Goal: Transaction & Acquisition: Purchase product/service

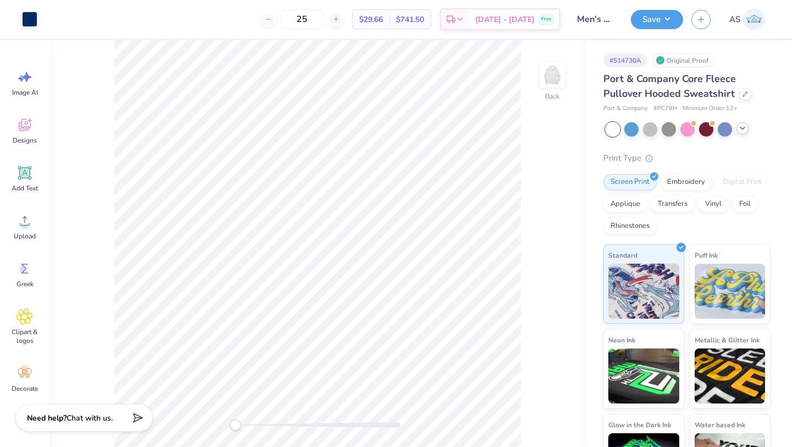
click at [738, 131] on icon at bounding box center [742, 128] width 9 height 9
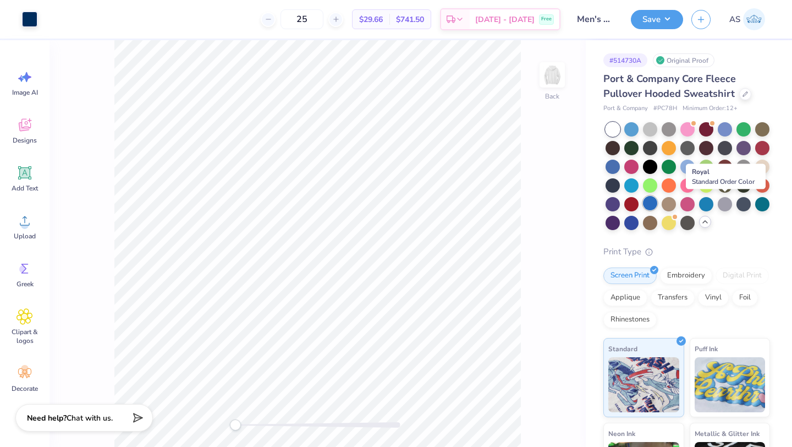
click at [657, 207] on div at bounding box center [650, 203] width 14 height 14
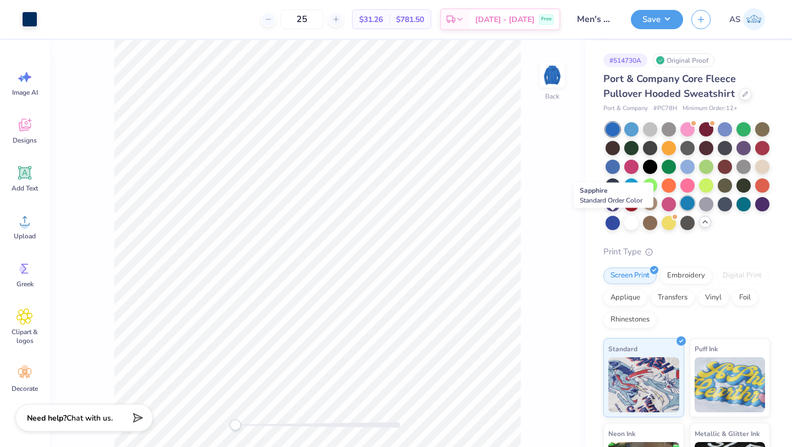
click at [680, 210] on div at bounding box center [687, 203] width 14 height 14
click at [657, 202] on div at bounding box center [650, 203] width 14 height 14
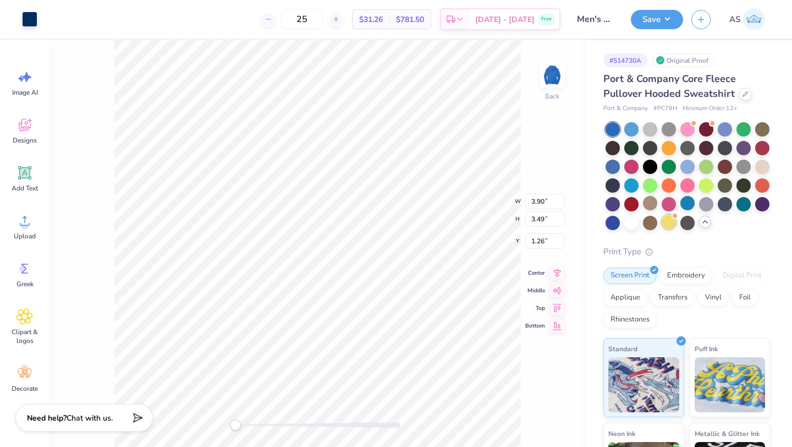
click at [662, 229] on div at bounding box center [669, 221] width 14 height 14
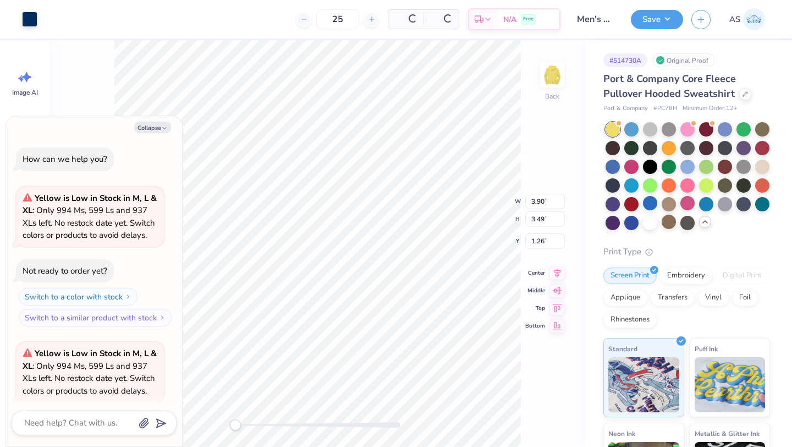
scroll to position [85, 0]
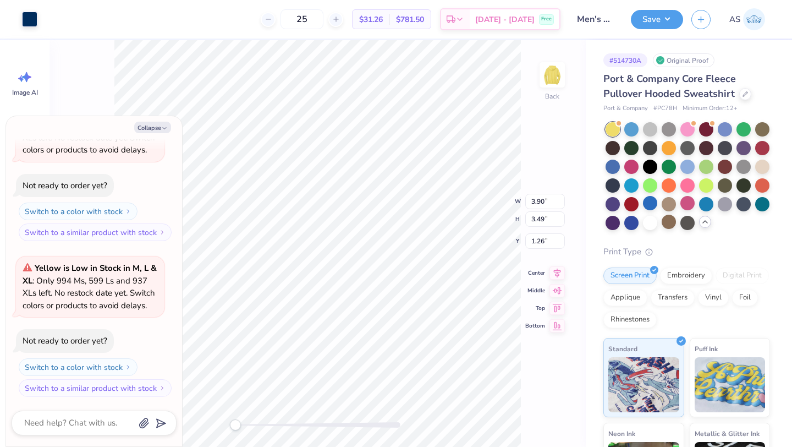
click at [657, 209] on div at bounding box center [650, 203] width 14 height 14
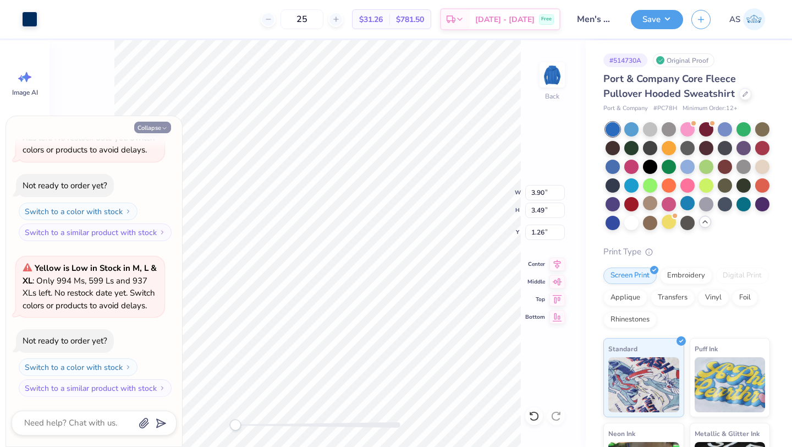
click at [155, 126] on button "Collapse" at bounding box center [152, 128] width 37 height 12
type textarea "x"
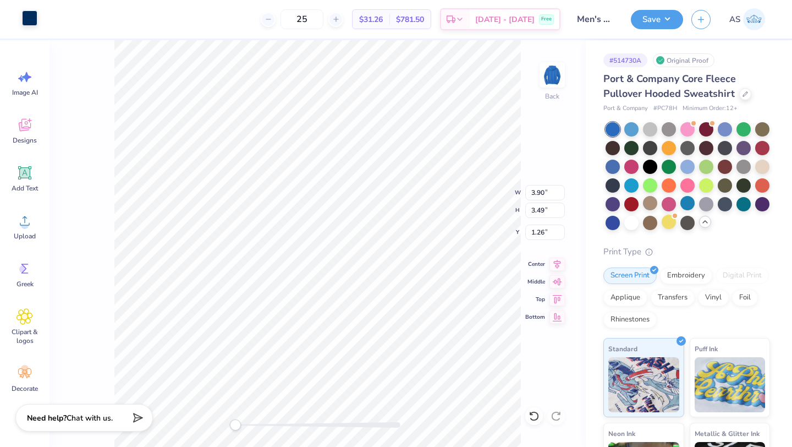
click at [32, 13] on div at bounding box center [29, 17] width 15 height 15
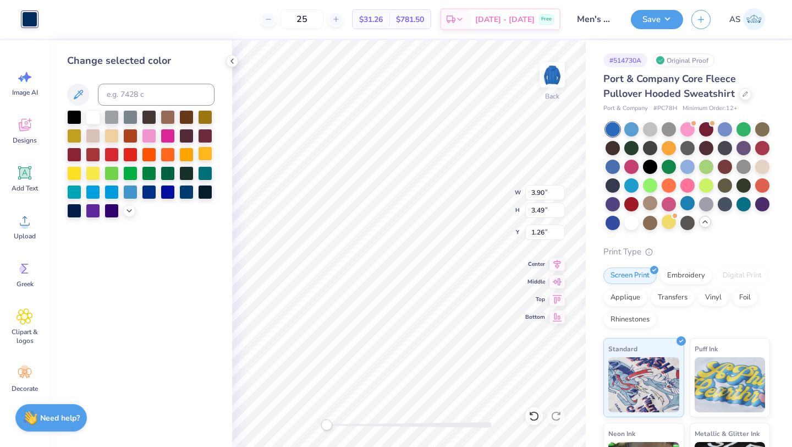
click at [203, 157] on div at bounding box center [205, 153] width 14 height 14
click at [19, 22] on div "Art colors" at bounding box center [18, 19] width 37 height 38
click at [25, 22] on div at bounding box center [29, 19] width 15 height 15
click at [231, 60] on polyline at bounding box center [232, 61] width 2 height 4
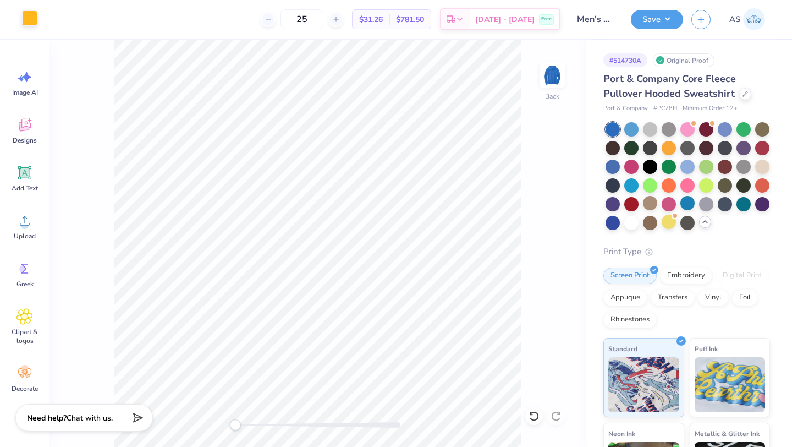
click at [30, 18] on div at bounding box center [29, 17] width 15 height 15
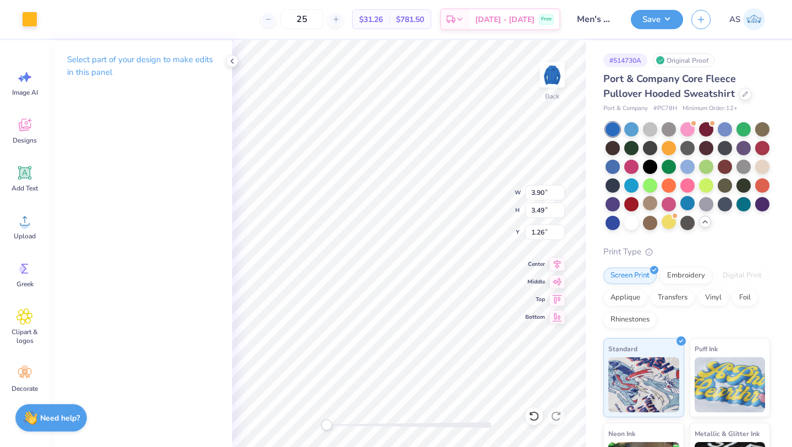
click at [95, 69] on p "Select part of your design to make edits in this panel" at bounding box center [140, 65] width 147 height 25
click at [97, 63] on p "Select part of your design to make edits in this panel" at bounding box center [140, 65] width 147 height 25
click at [34, 131] on div "Designs" at bounding box center [25, 130] width 40 height 41
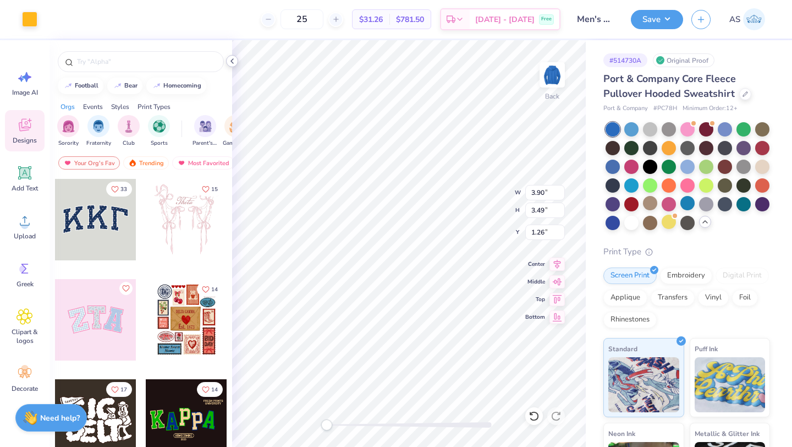
click at [236, 62] on div at bounding box center [232, 61] width 12 height 12
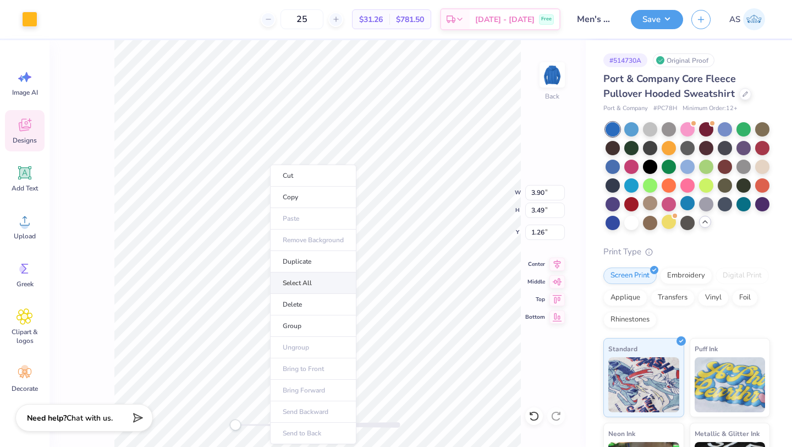
click at [305, 277] on li "Select All" at bounding box center [313, 282] width 86 height 21
click at [31, 21] on div at bounding box center [29, 17] width 15 height 15
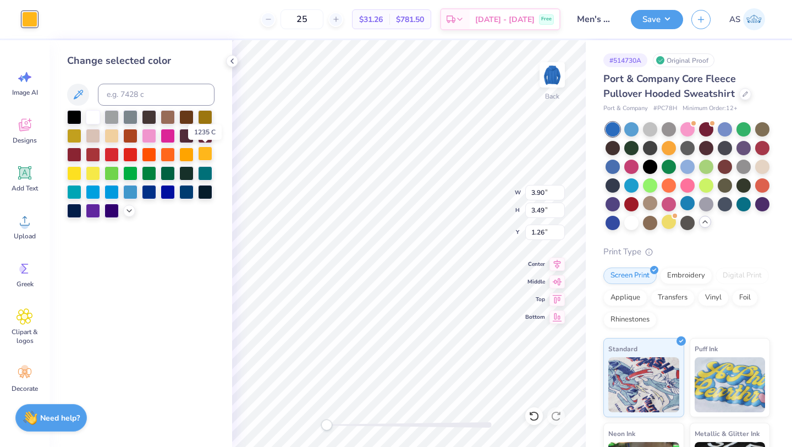
click at [203, 156] on div at bounding box center [205, 153] width 14 height 14
click at [70, 169] on div at bounding box center [74, 172] width 14 height 14
click at [189, 150] on div at bounding box center [186, 153] width 14 height 14
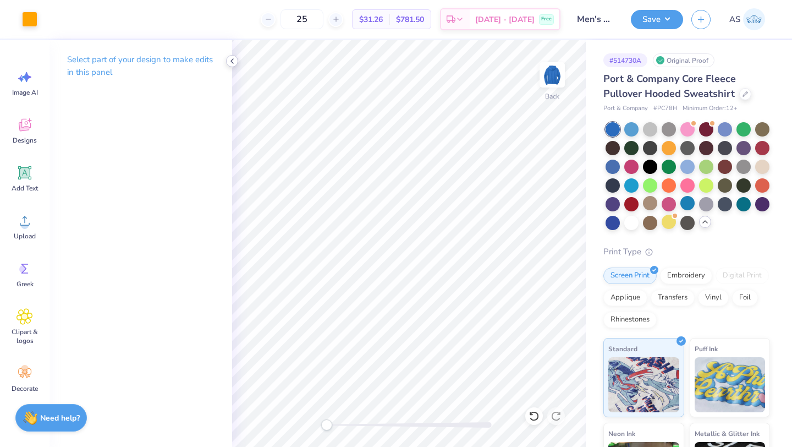
click at [231, 64] on icon at bounding box center [232, 61] width 9 height 9
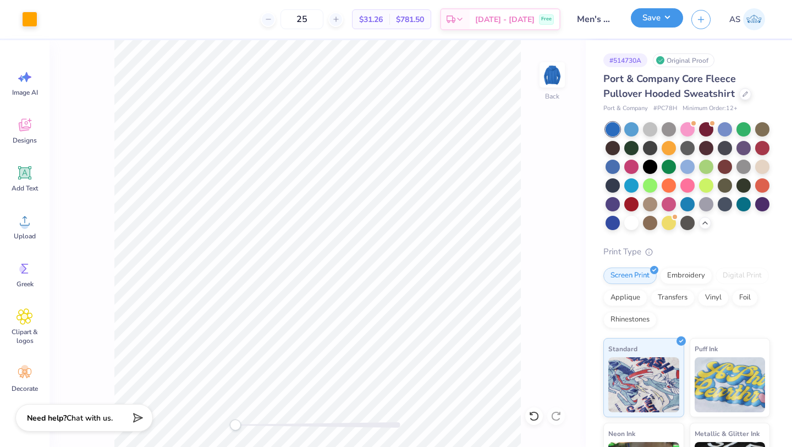
click at [651, 23] on button "Save" at bounding box center [657, 17] width 52 height 19
click at [29, 17] on div at bounding box center [29, 17] width 15 height 15
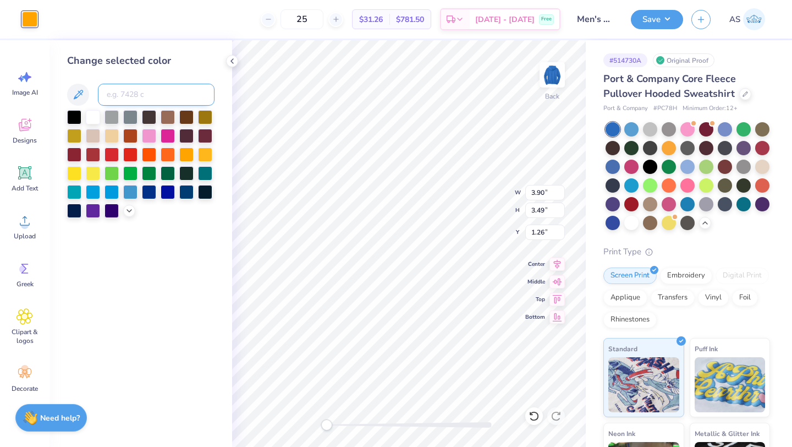
click at [123, 84] on input at bounding box center [156, 95] width 117 height 22
type input "v"
click at [78, 98] on icon at bounding box center [77, 94] width 13 height 13
click at [76, 93] on icon at bounding box center [77, 94] width 13 height 13
click at [202, 156] on div at bounding box center [205, 153] width 14 height 14
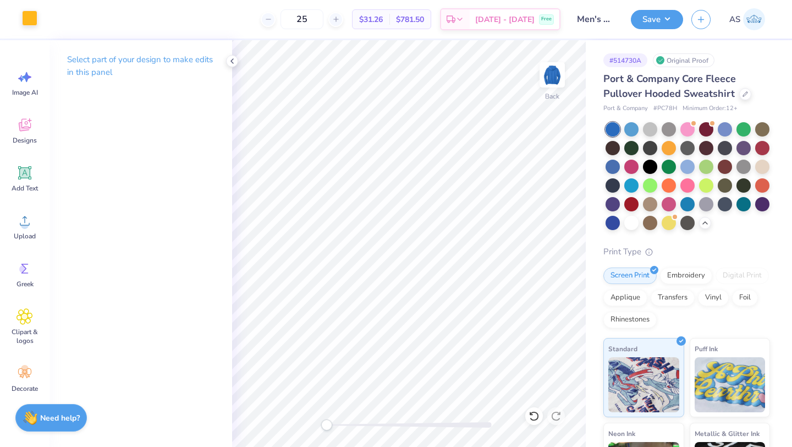
click at [27, 20] on div at bounding box center [29, 17] width 15 height 15
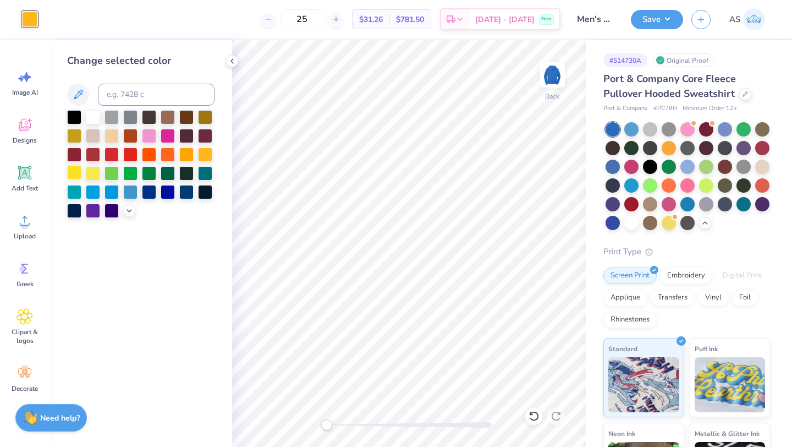
click at [73, 169] on div at bounding box center [74, 172] width 14 height 14
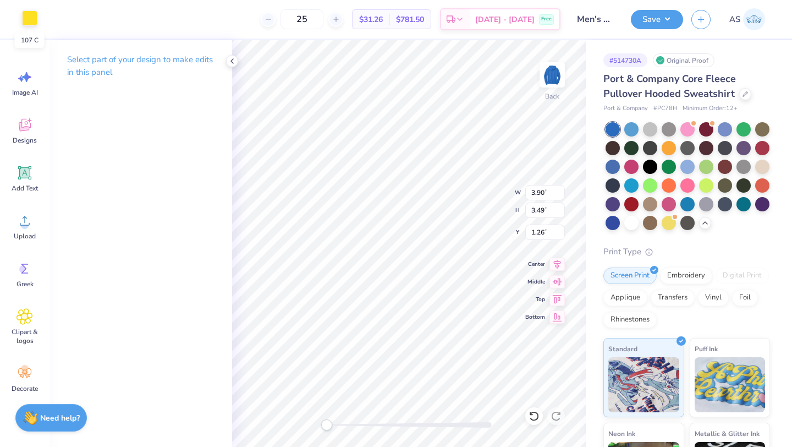
click at [33, 23] on div at bounding box center [29, 17] width 15 height 15
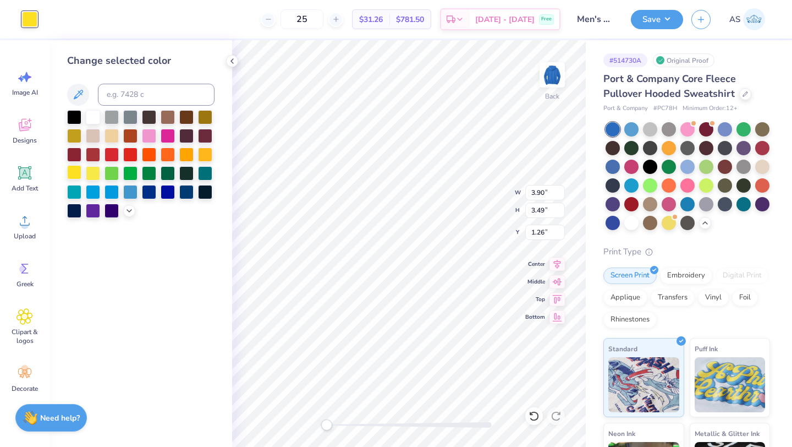
click at [77, 174] on div at bounding box center [74, 172] width 14 height 14
click at [95, 177] on div at bounding box center [93, 172] width 14 height 14
click at [206, 154] on div at bounding box center [205, 153] width 14 height 14
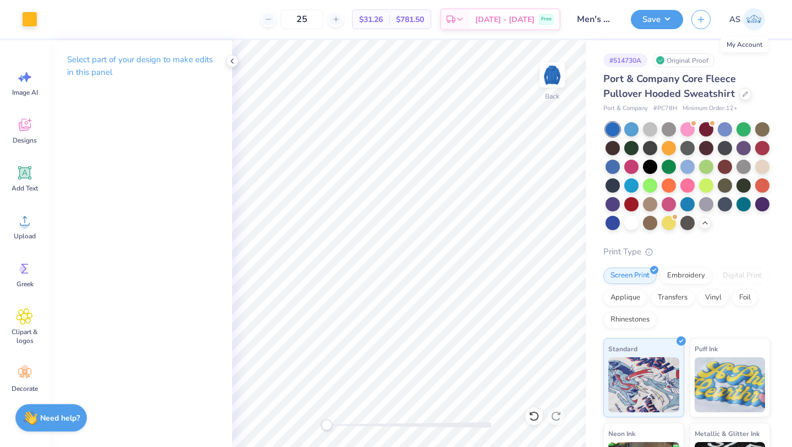
click at [746, 21] on img at bounding box center [754, 19] width 22 height 22
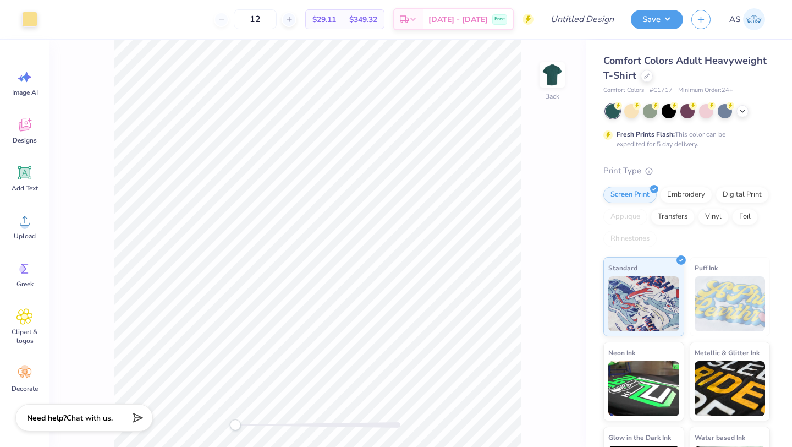
click at [700, 77] on div "Comfort Colors Adult Heavyweight T-Shirt" at bounding box center [686, 68] width 167 height 30
click at [653, 77] on div at bounding box center [647, 75] width 12 height 12
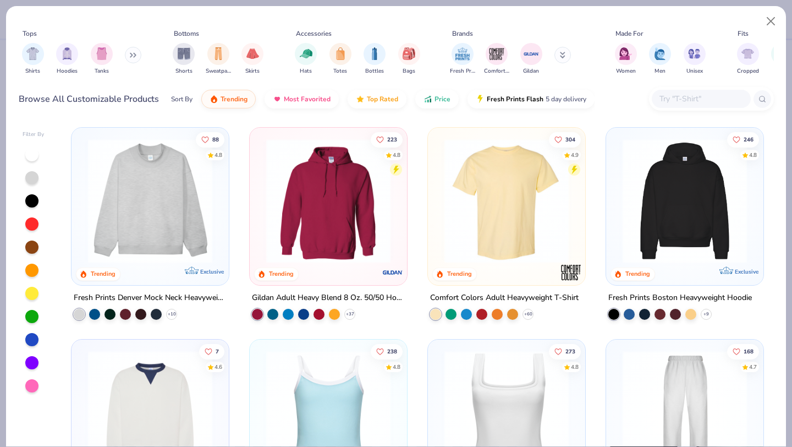
click at [695, 92] on input "text" at bounding box center [700, 98] width 85 height 13
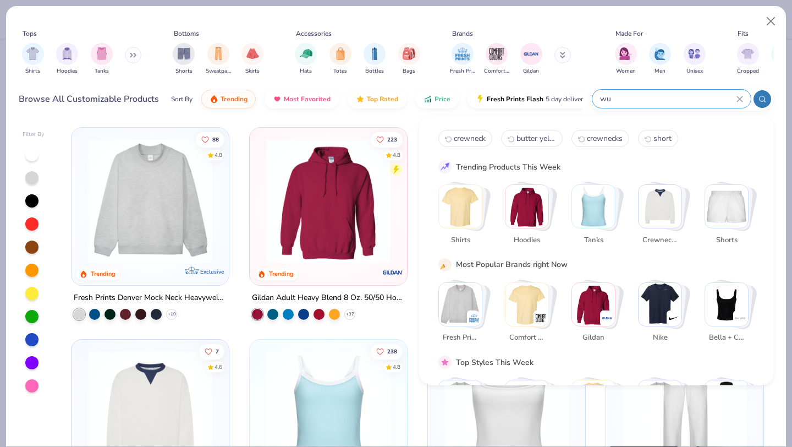
type input "w"
type input "u"
type input "q"
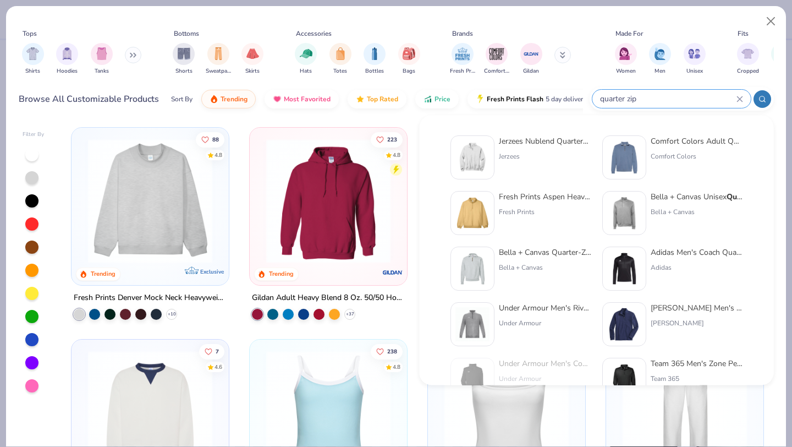
type input "quarter zip"
click at [520, 264] on div "Bella + Canvas" at bounding box center [545, 267] width 92 height 10
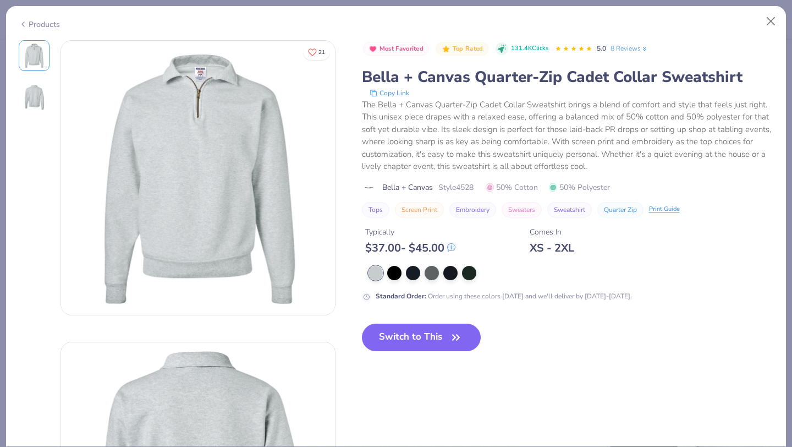
click at [27, 92] on img at bounding box center [34, 97] width 26 height 26
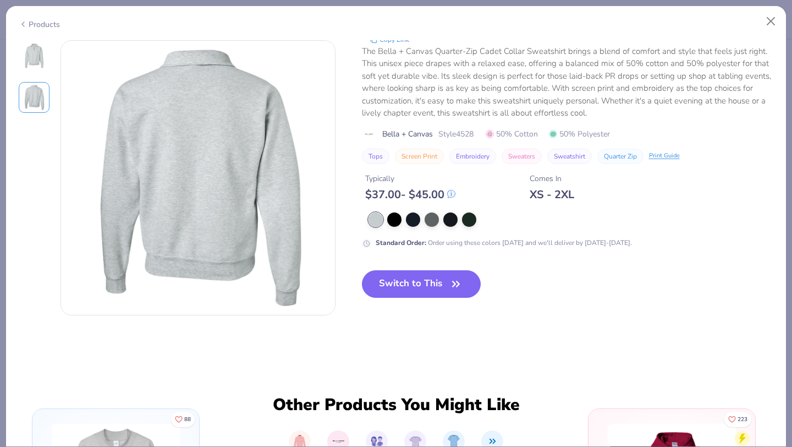
click at [30, 58] on img at bounding box center [34, 55] width 26 height 26
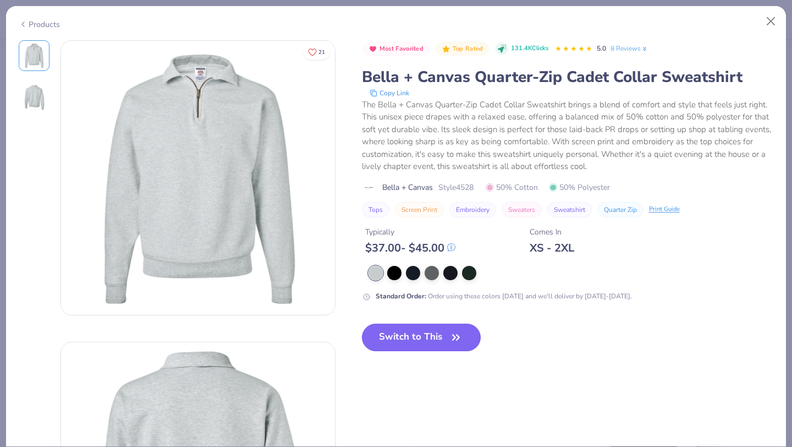
click at [444, 337] on button "Switch to This" at bounding box center [421, 336] width 119 height 27
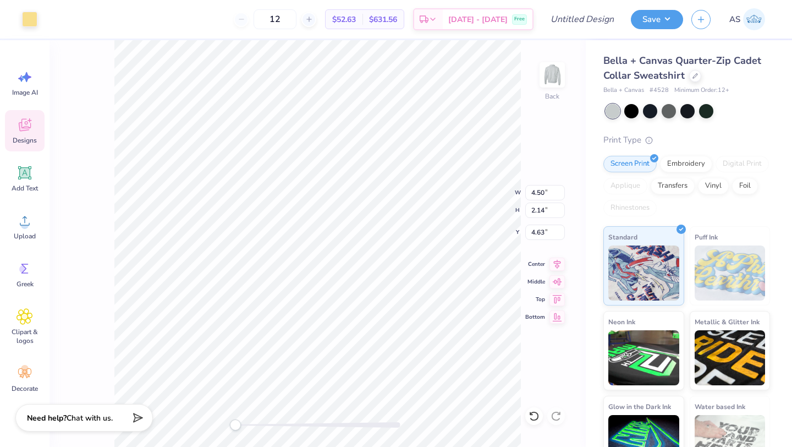
type input "4.63"
click at [27, 18] on div at bounding box center [29, 17] width 15 height 15
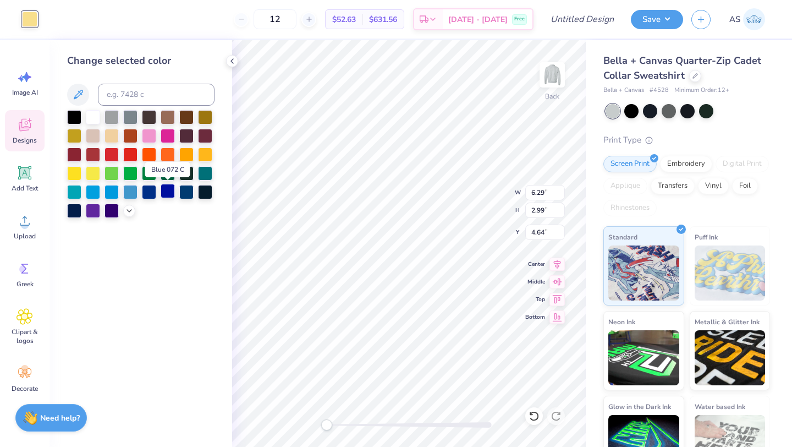
click at [169, 192] on div at bounding box center [168, 191] width 14 height 14
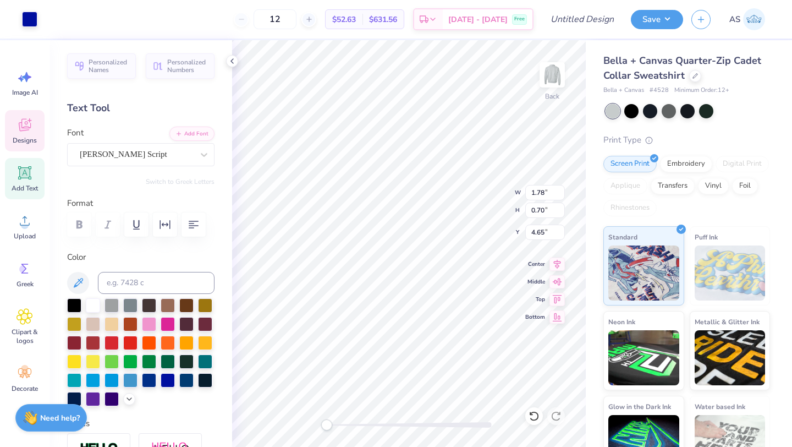
scroll to position [9, 1]
type textarea "1904"
type input "6.02"
type input "1.79"
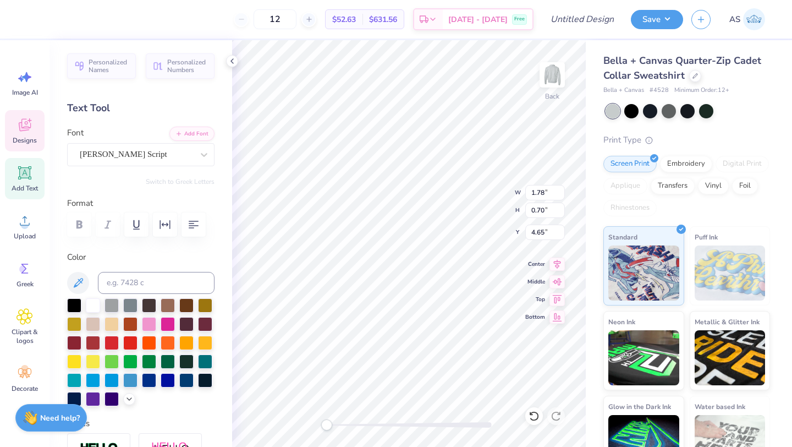
type input "4.84"
type textarea "Alpha Kappa Psi"
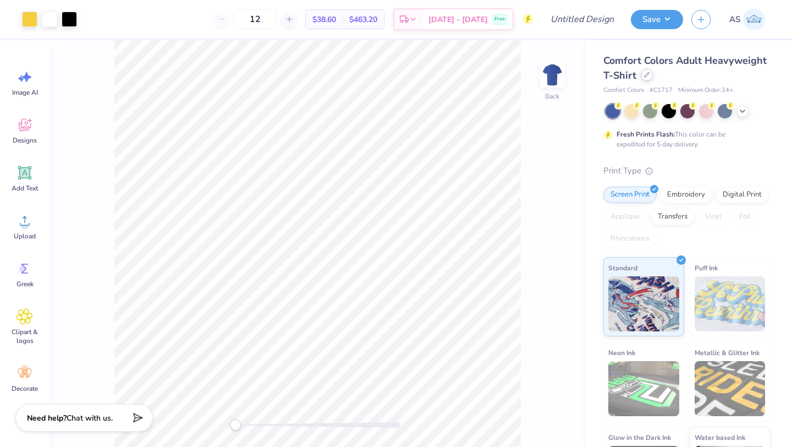
click at [653, 76] on div at bounding box center [647, 75] width 12 height 12
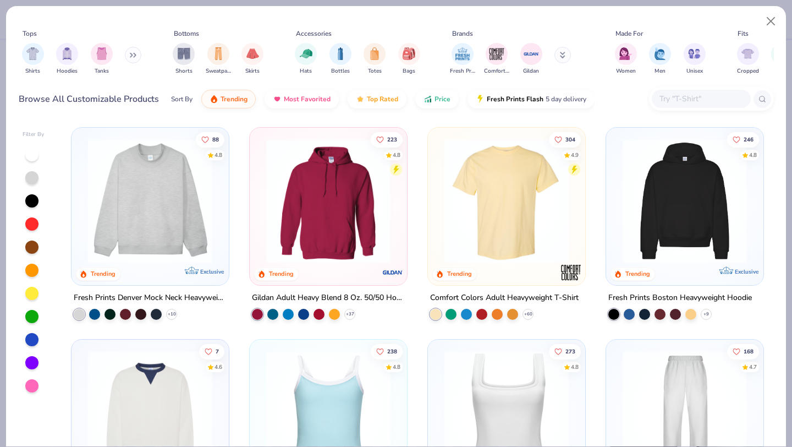
click at [689, 95] on input "text" at bounding box center [700, 98] width 85 height 13
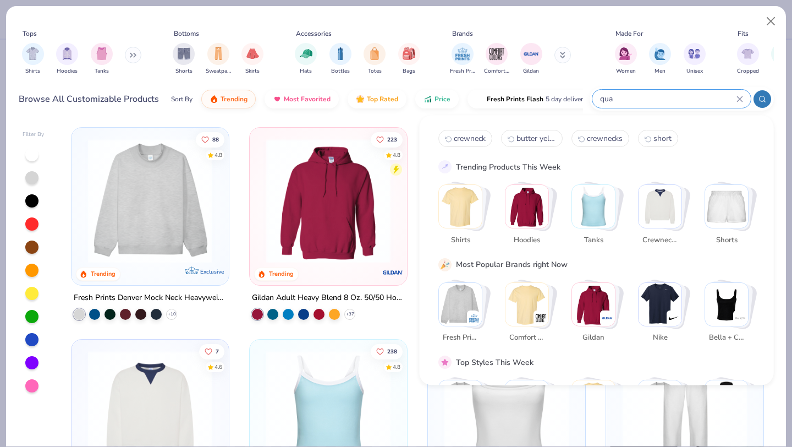
type input "quar"
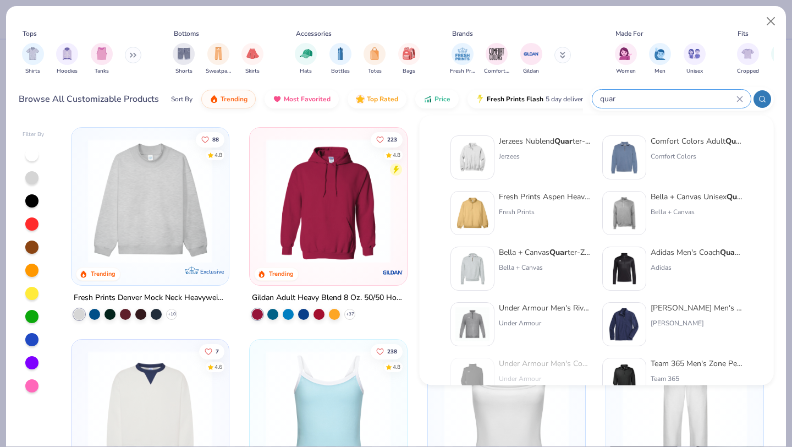
click at [536, 207] on div "Fresh Prints" at bounding box center [545, 212] width 92 height 10
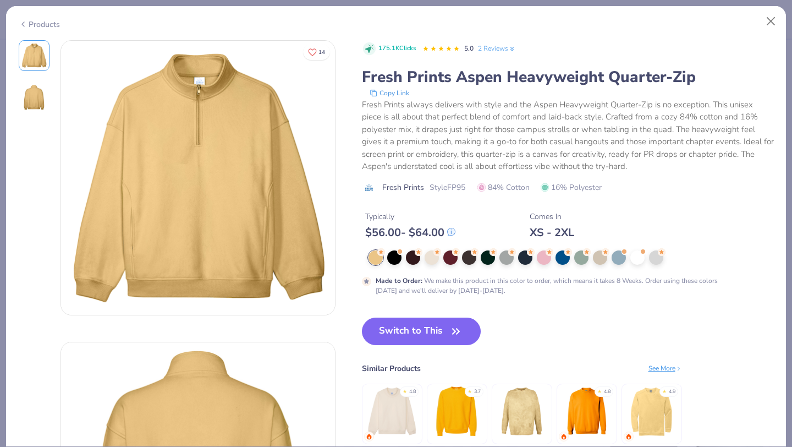
click at [29, 103] on img at bounding box center [34, 97] width 26 height 26
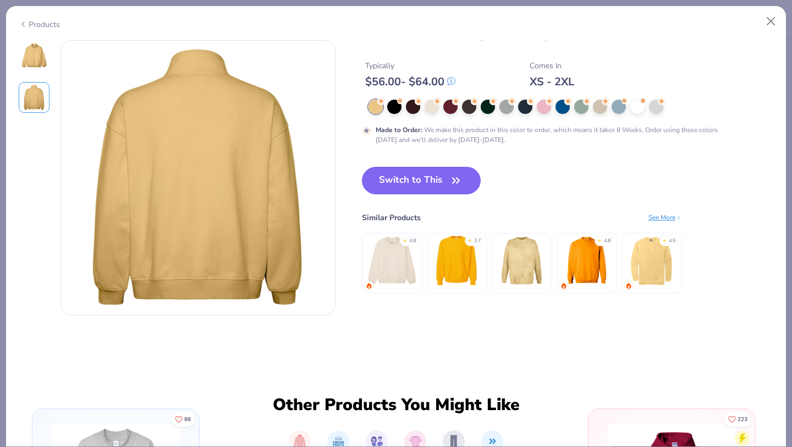
click at [32, 67] on img at bounding box center [34, 55] width 26 height 26
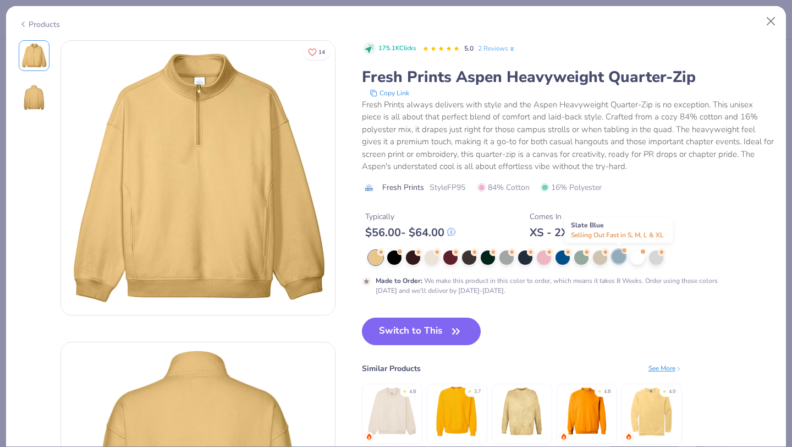
click at [620, 260] on div at bounding box center [619, 256] width 14 height 14
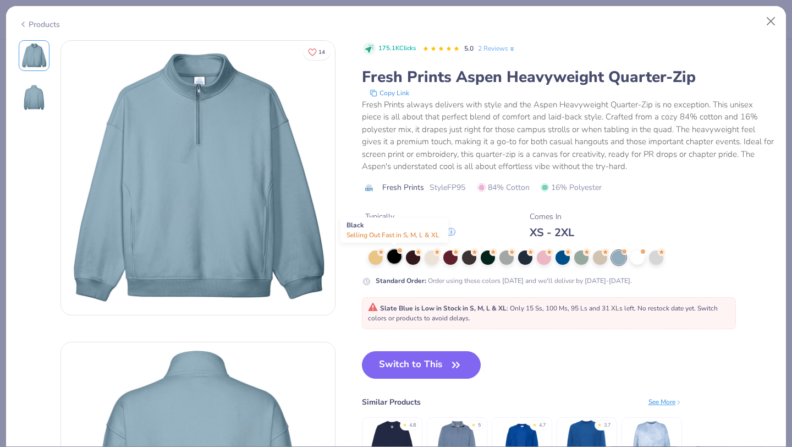
click at [395, 260] on div at bounding box center [394, 256] width 14 height 14
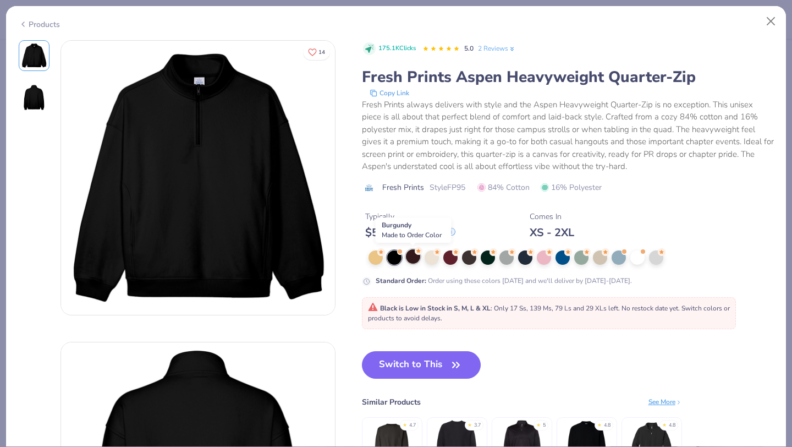
click at [406, 260] on div at bounding box center [413, 256] width 14 height 14
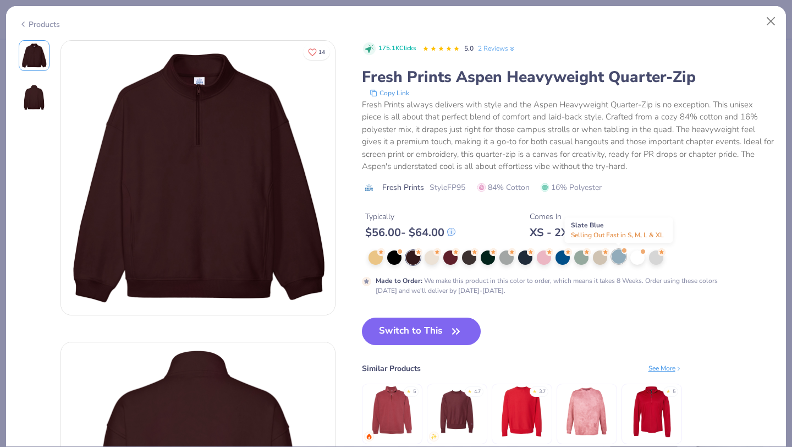
click at [623, 262] on div at bounding box center [619, 256] width 14 height 14
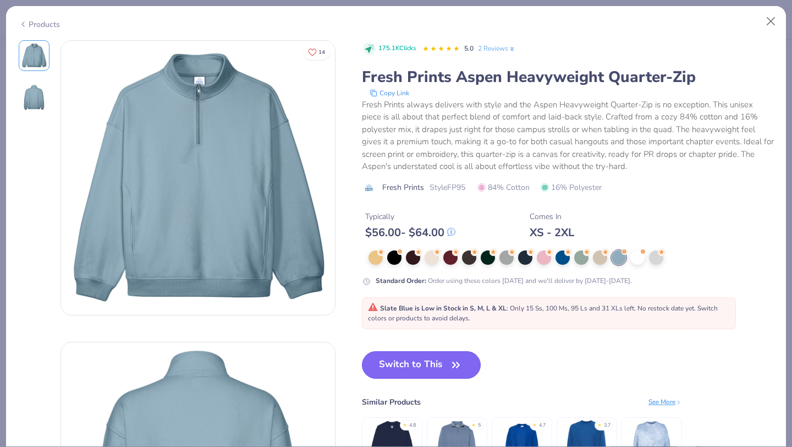
click at [414, 366] on button "Switch to This" at bounding box center [421, 364] width 119 height 27
type input "50"
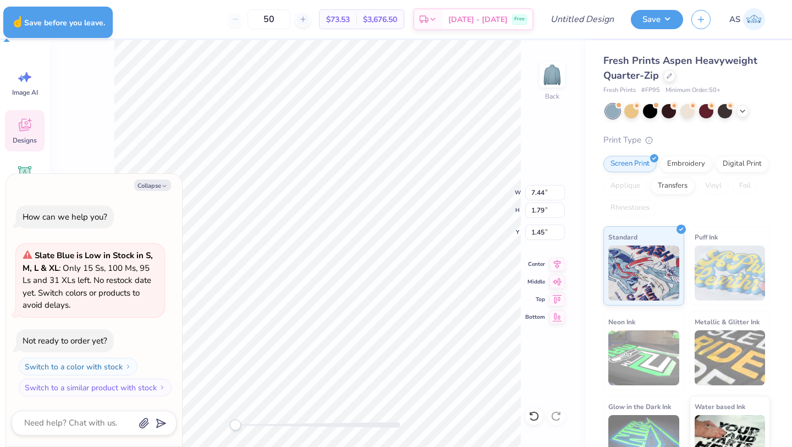
type textarea "x"
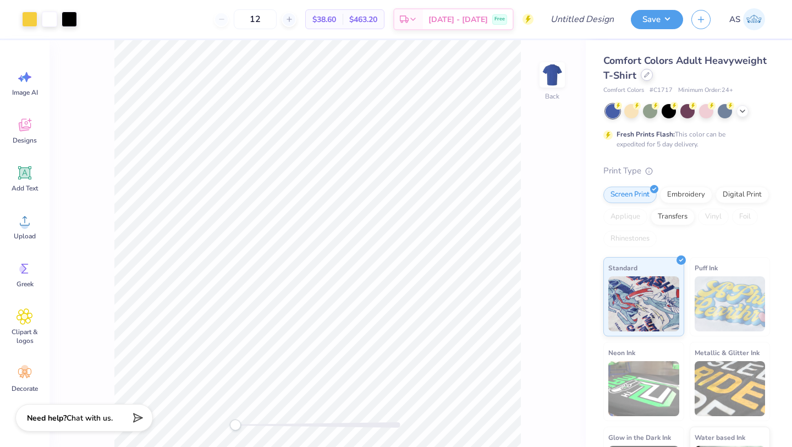
click at [653, 79] on div at bounding box center [647, 75] width 12 height 12
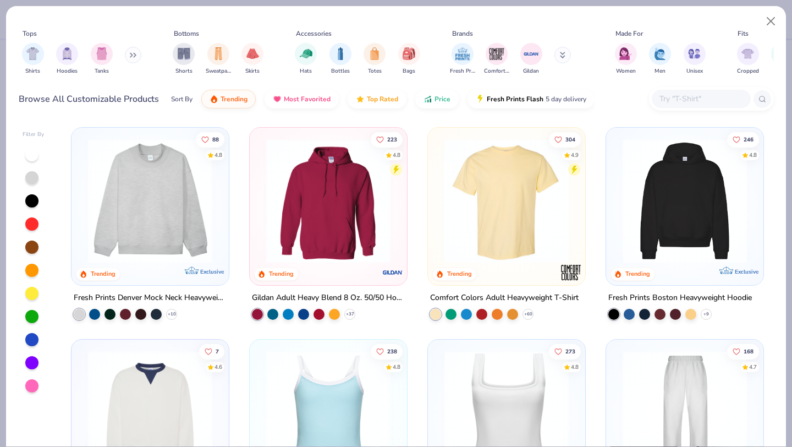
click at [683, 93] on input "text" at bounding box center [700, 98] width 85 height 13
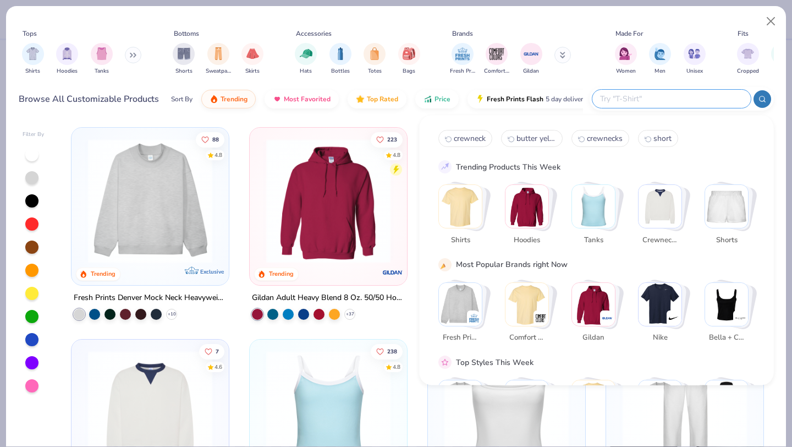
type input "w"
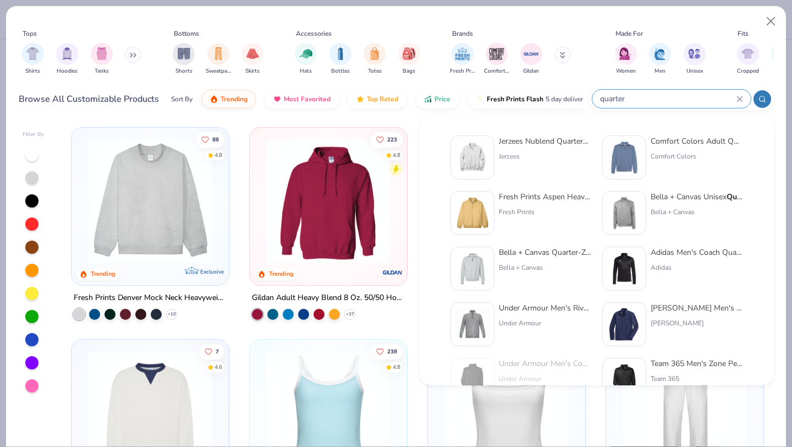
type input "quarter"
click at [538, 162] on div "Jerzees Nublend Quarter-Zip Cadet Collar Sweatshirt Jerzees" at bounding box center [545, 157] width 92 height 44
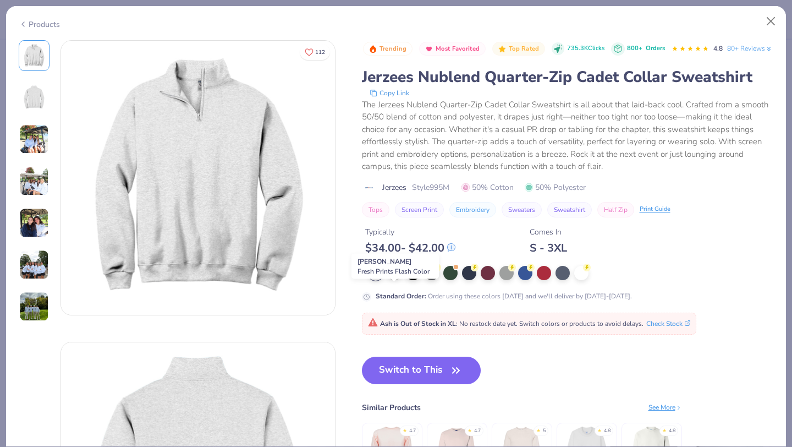
click at [397, 279] on div at bounding box center [394, 272] width 14 height 14
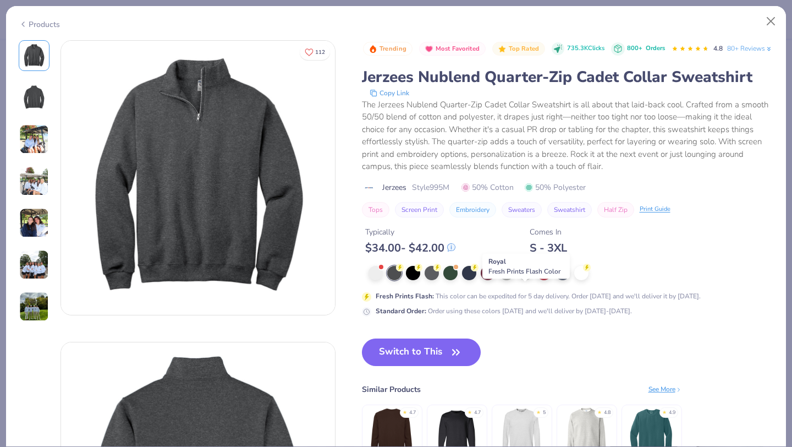
click at [529, 279] on div at bounding box center [525, 272] width 14 height 14
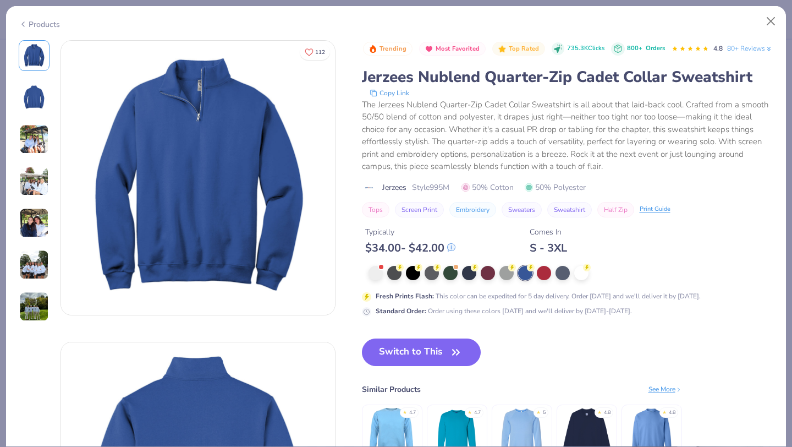
click at [32, 109] on img at bounding box center [34, 97] width 26 height 26
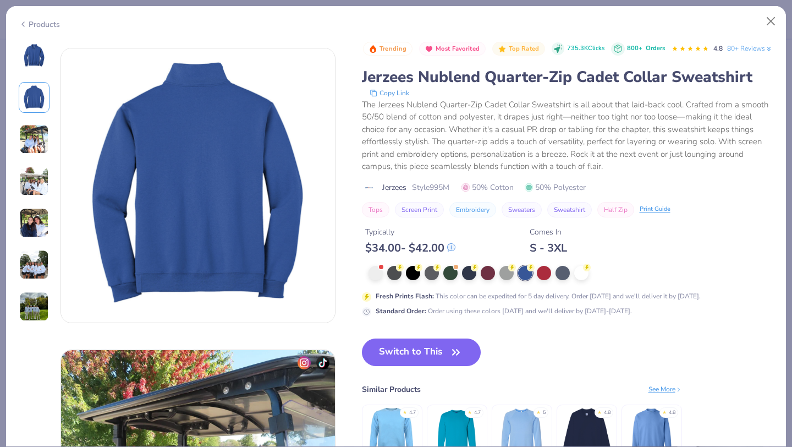
scroll to position [301, 0]
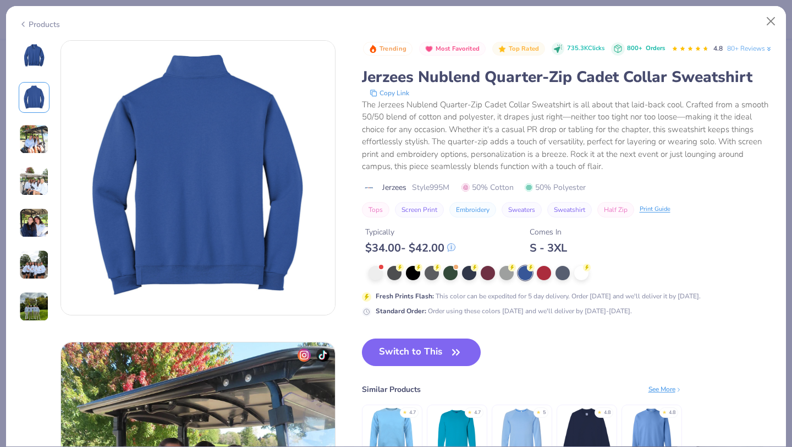
click at [36, 134] on img at bounding box center [34, 139] width 30 height 30
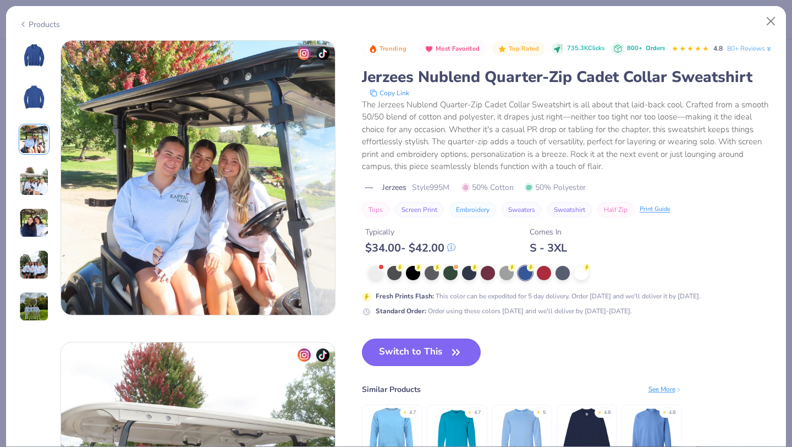
click at [36, 173] on img at bounding box center [34, 181] width 30 height 30
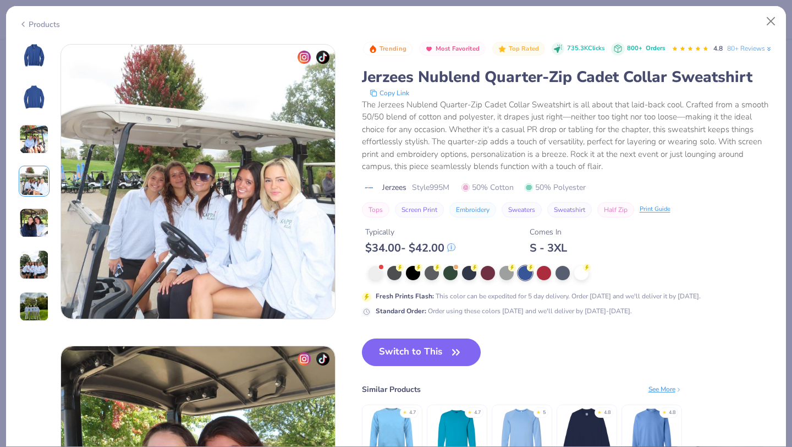
scroll to position [904, 0]
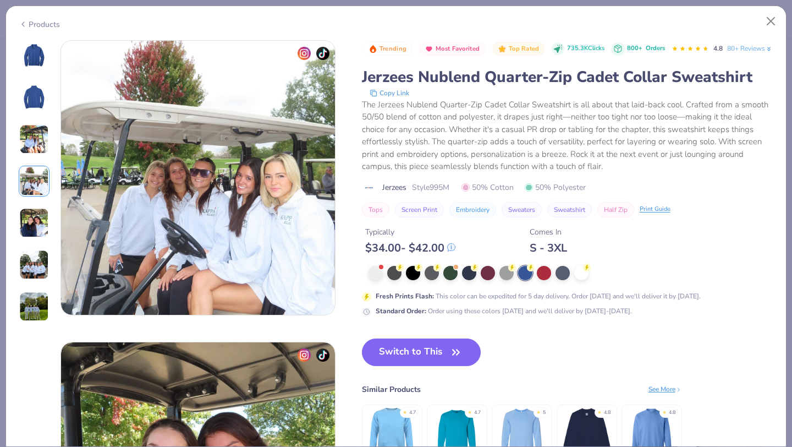
click at [32, 196] on div at bounding box center [34, 181] width 31 height 31
click at [32, 210] on img at bounding box center [34, 223] width 30 height 30
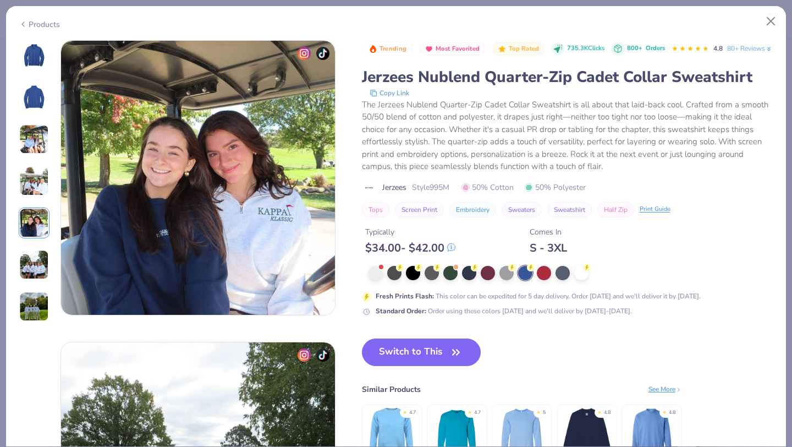
click at [32, 265] on img at bounding box center [34, 265] width 30 height 30
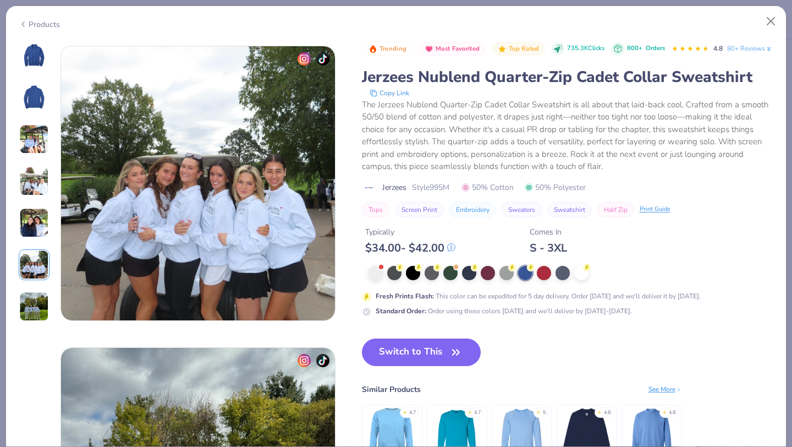
scroll to position [1507, 0]
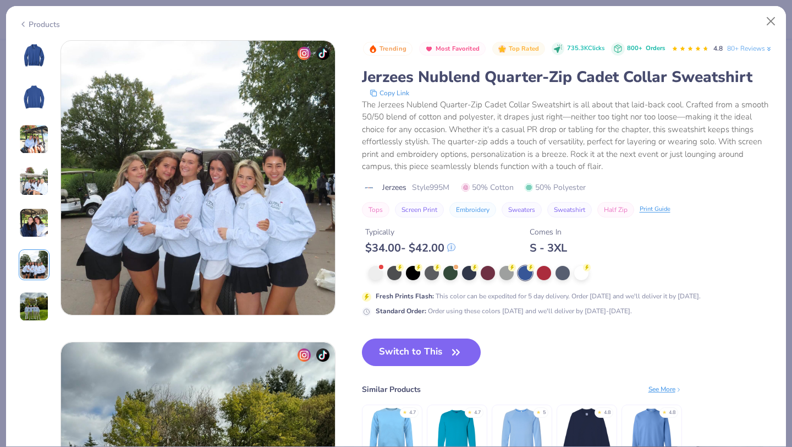
click at [31, 300] on img at bounding box center [34, 306] width 30 height 30
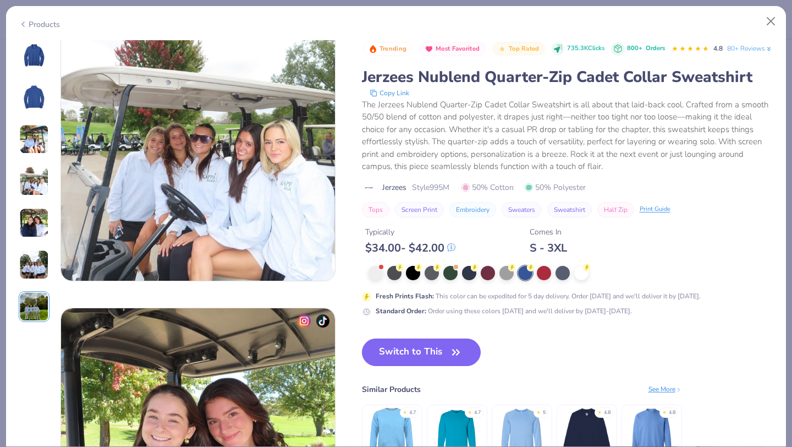
scroll to position [877, 0]
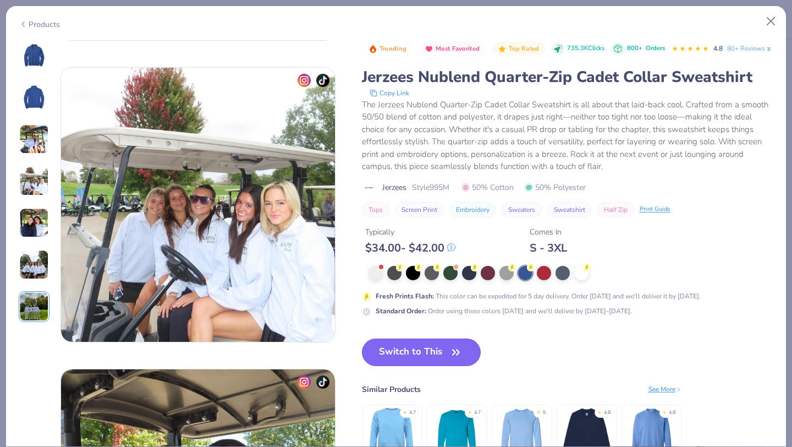
click at [433, 366] on button "Switch to This" at bounding box center [421, 351] width 119 height 27
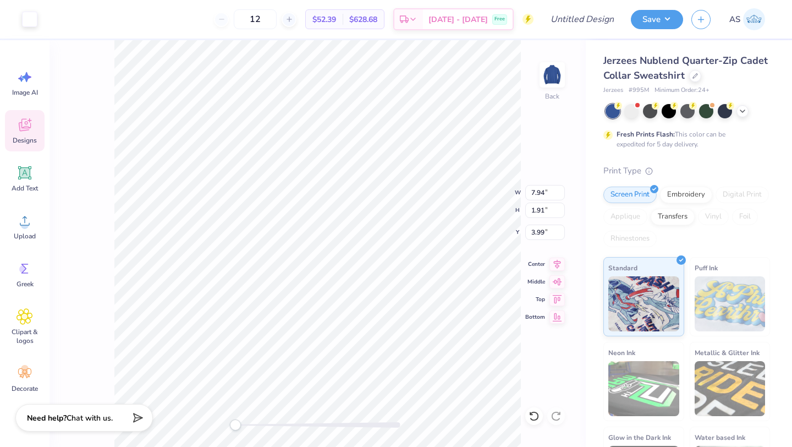
type input "7.94"
type input "1.91"
type input "3.99"
type input "7.97"
type input "1.94"
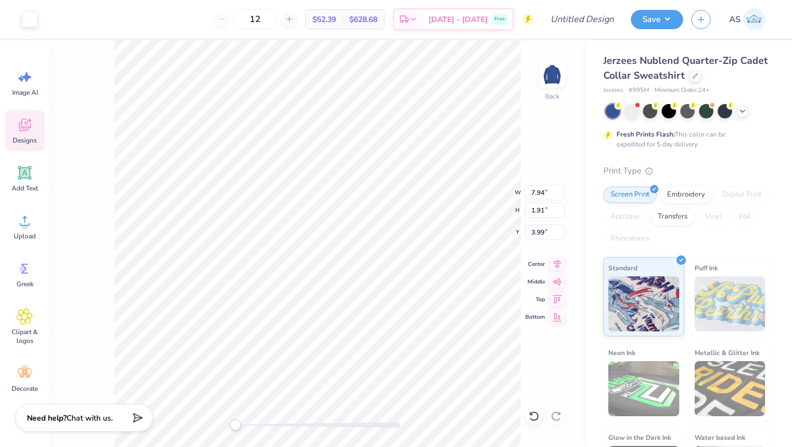
type input "3.98"
type input "7.94"
type input "1.91"
type input "3.99"
type input "7.97"
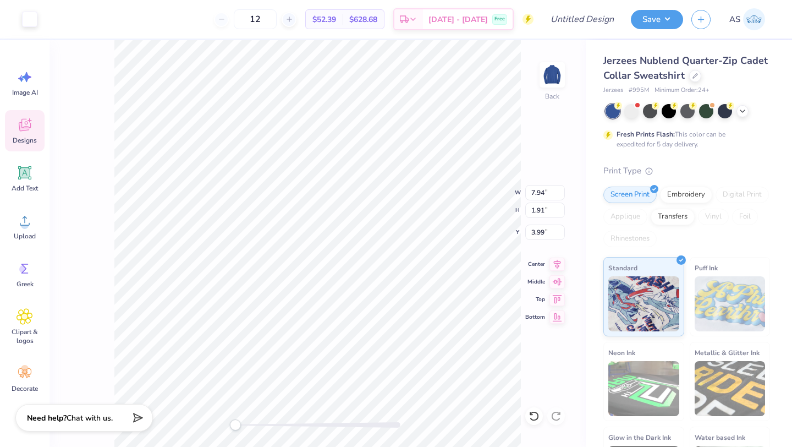
type input "1.94"
type input "3.98"
type input "7.97"
type input "1.94"
type input "3.98"
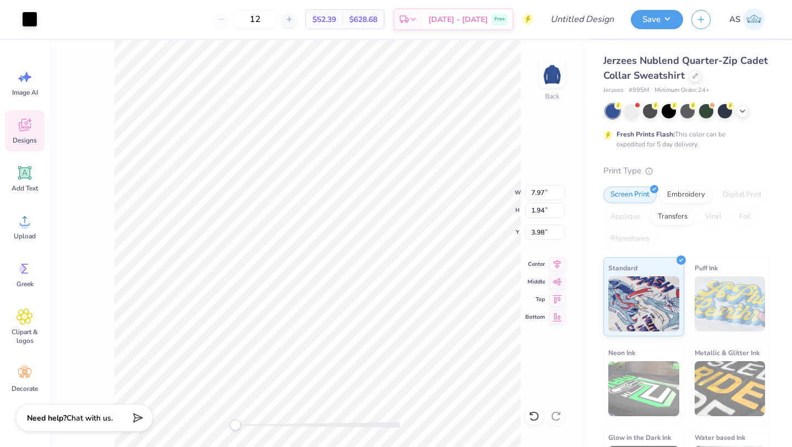
click at [86, 153] on div "Back W 7.97 7.97 " H 1.94 1.94 " Y 3.98 3.98 " Center Middle Top Bottom" at bounding box center [317, 243] width 536 height 406
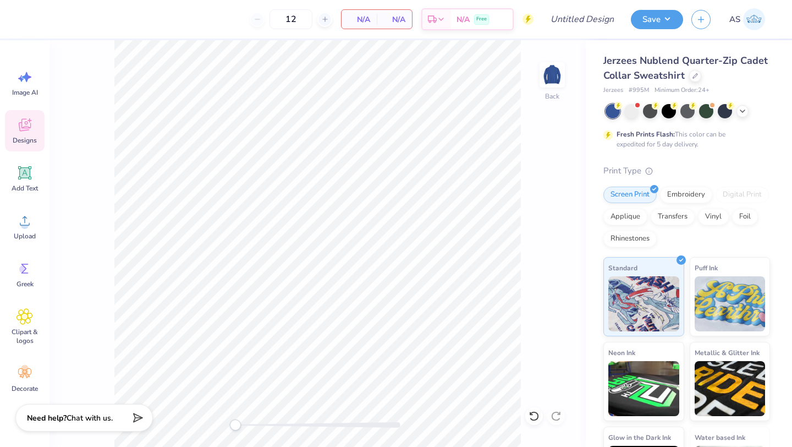
click at [17, 121] on icon at bounding box center [24, 125] width 16 height 16
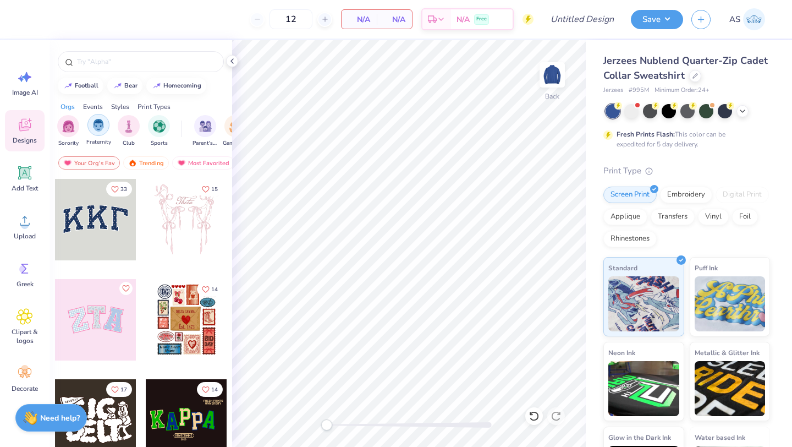
click at [95, 122] on img "filter for Fraternity" at bounding box center [98, 125] width 12 height 13
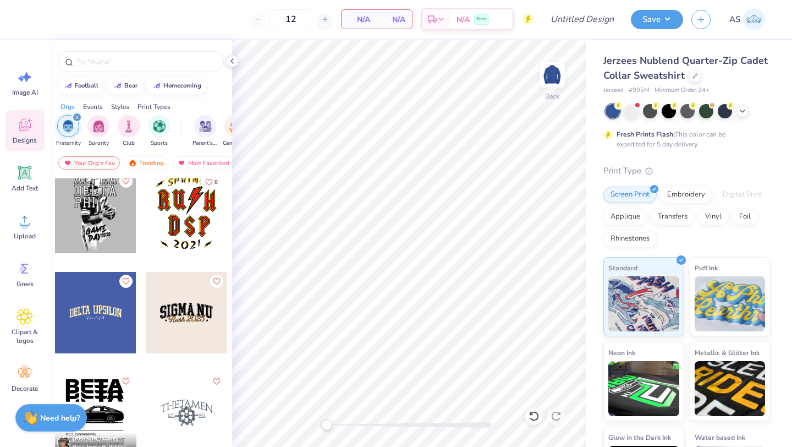
scroll to position [2600, 0]
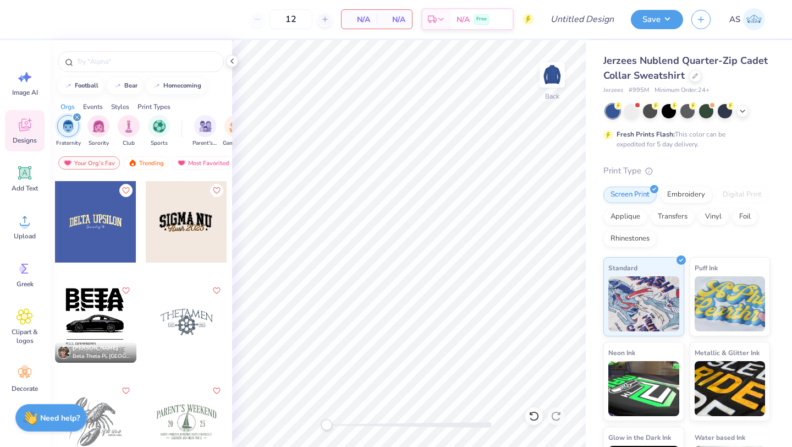
click at [145, 227] on div at bounding box center [104, 221] width 81 height 81
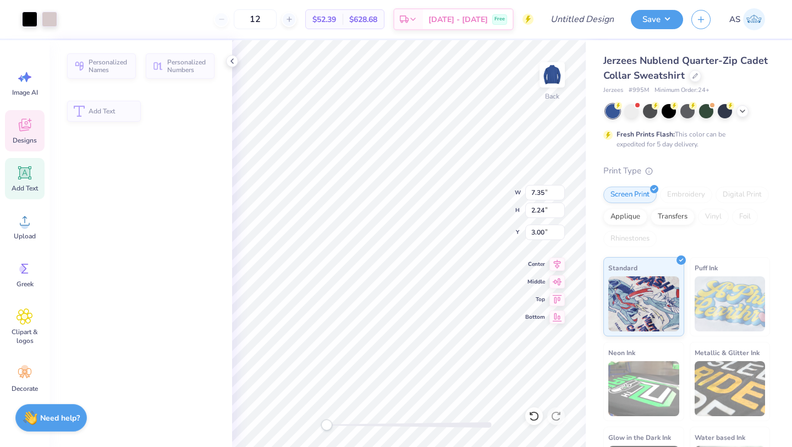
type input "2.24"
type input "3.00"
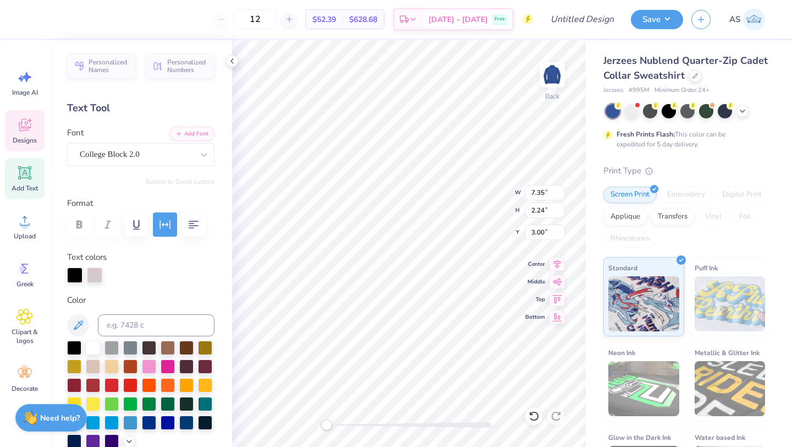
scroll to position [9, 3]
type textarea "AKPSI NU"
type textarea "AKPSI"
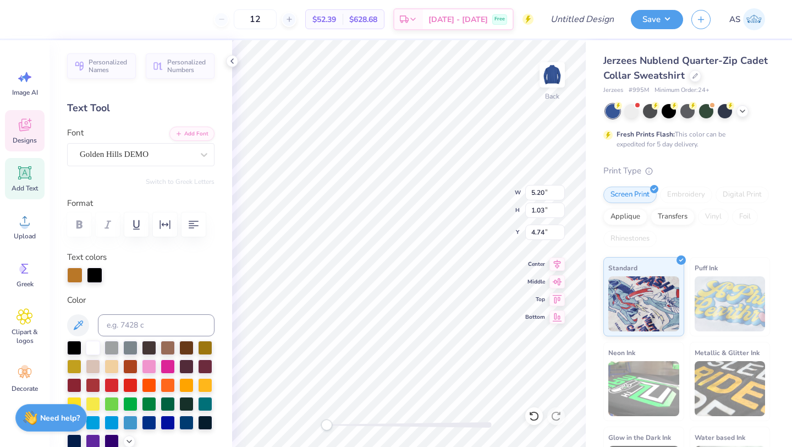
type textarea "2025"
click at [293, 36] on div "12 $52.39 Per Item $628.68 Total Est. Delivery Sep 19 - 22 Free" at bounding box center [281, 19] width 503 height 38
